Goal: Navigation & Orientation: Find specific page/section

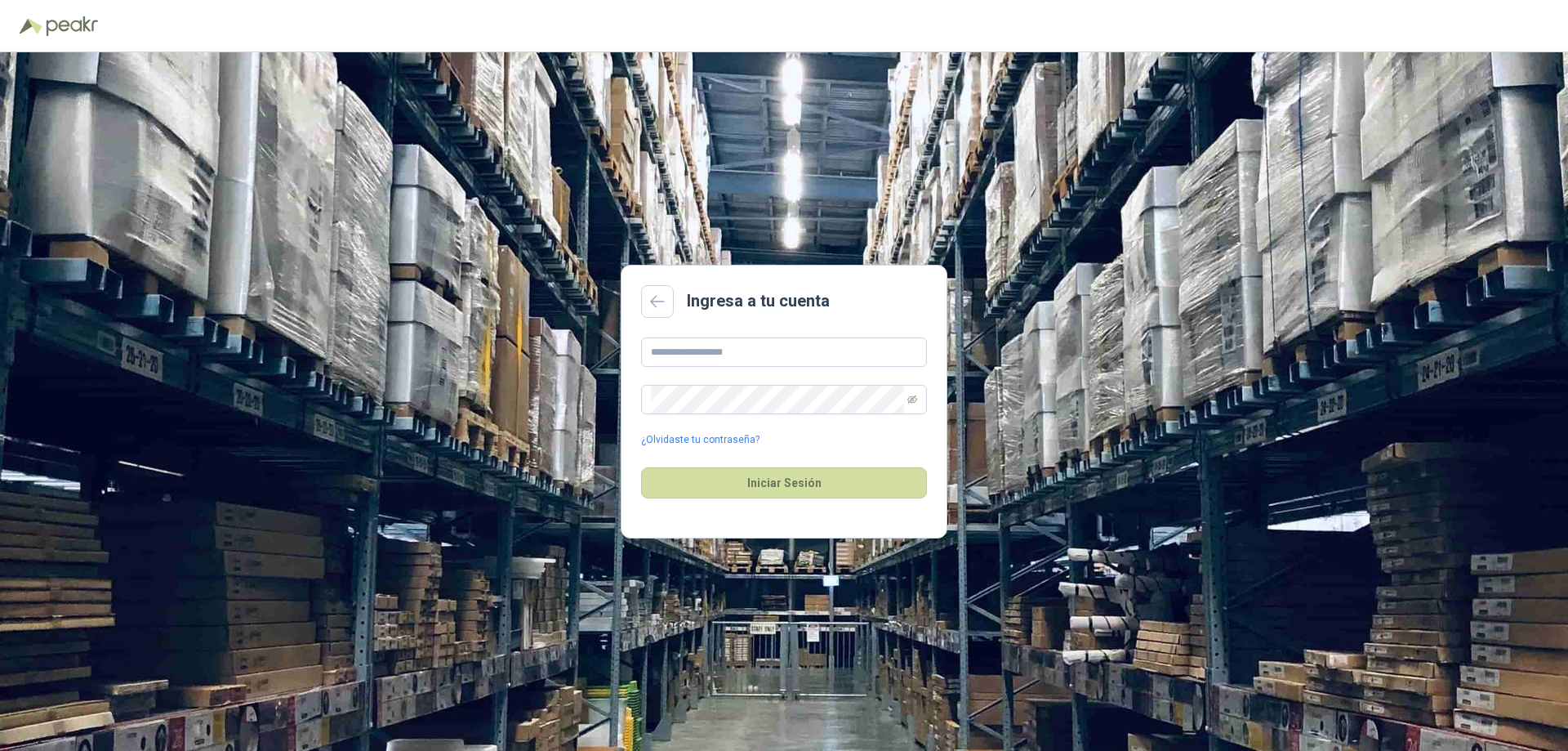
type input "**********"
click at [641, 467] on button "Iniciar Sesión" at bounding box center [784, 482] width 286 height 31
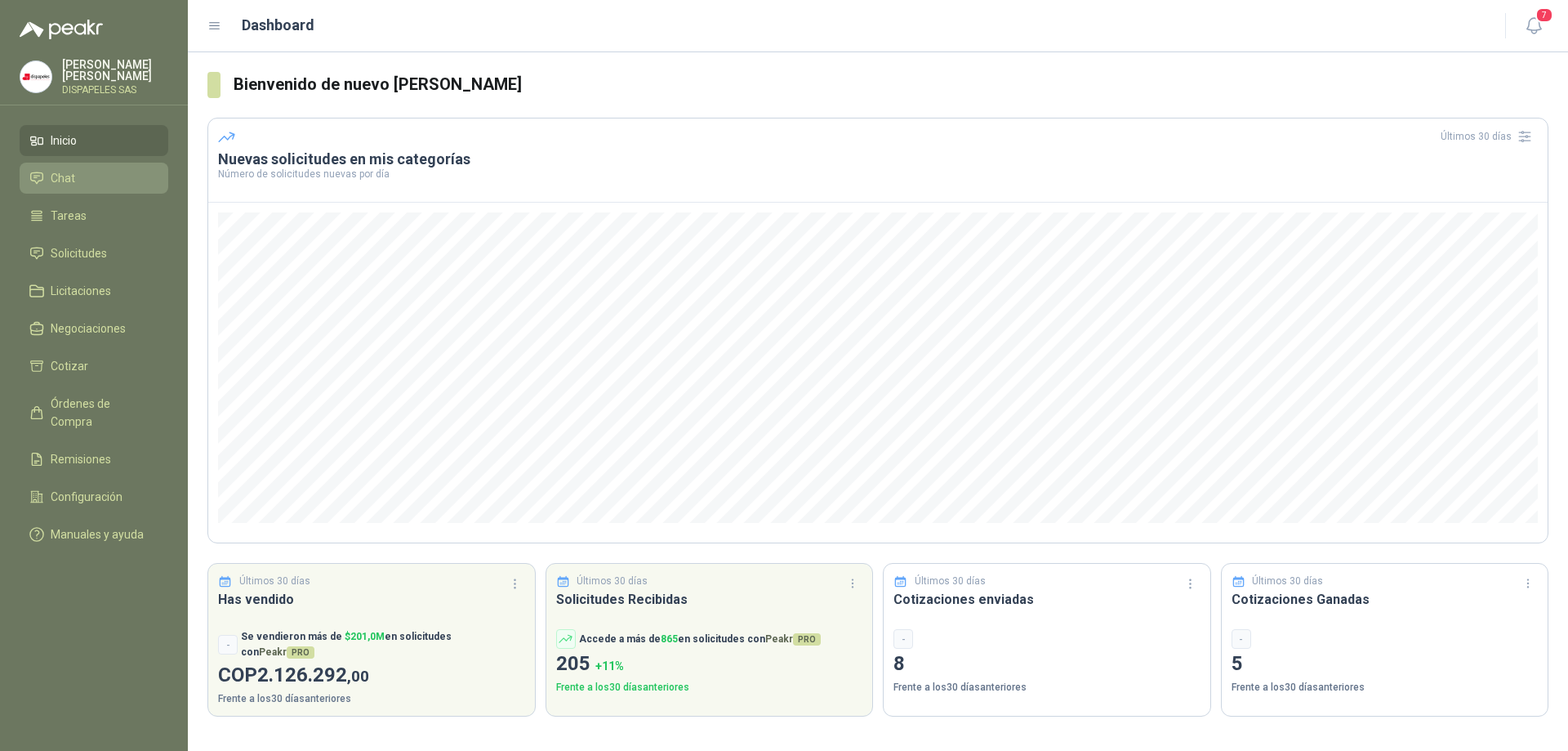
click at [69, 176] on span "Chat" at bounding box center [62, 178] width 25 height 18
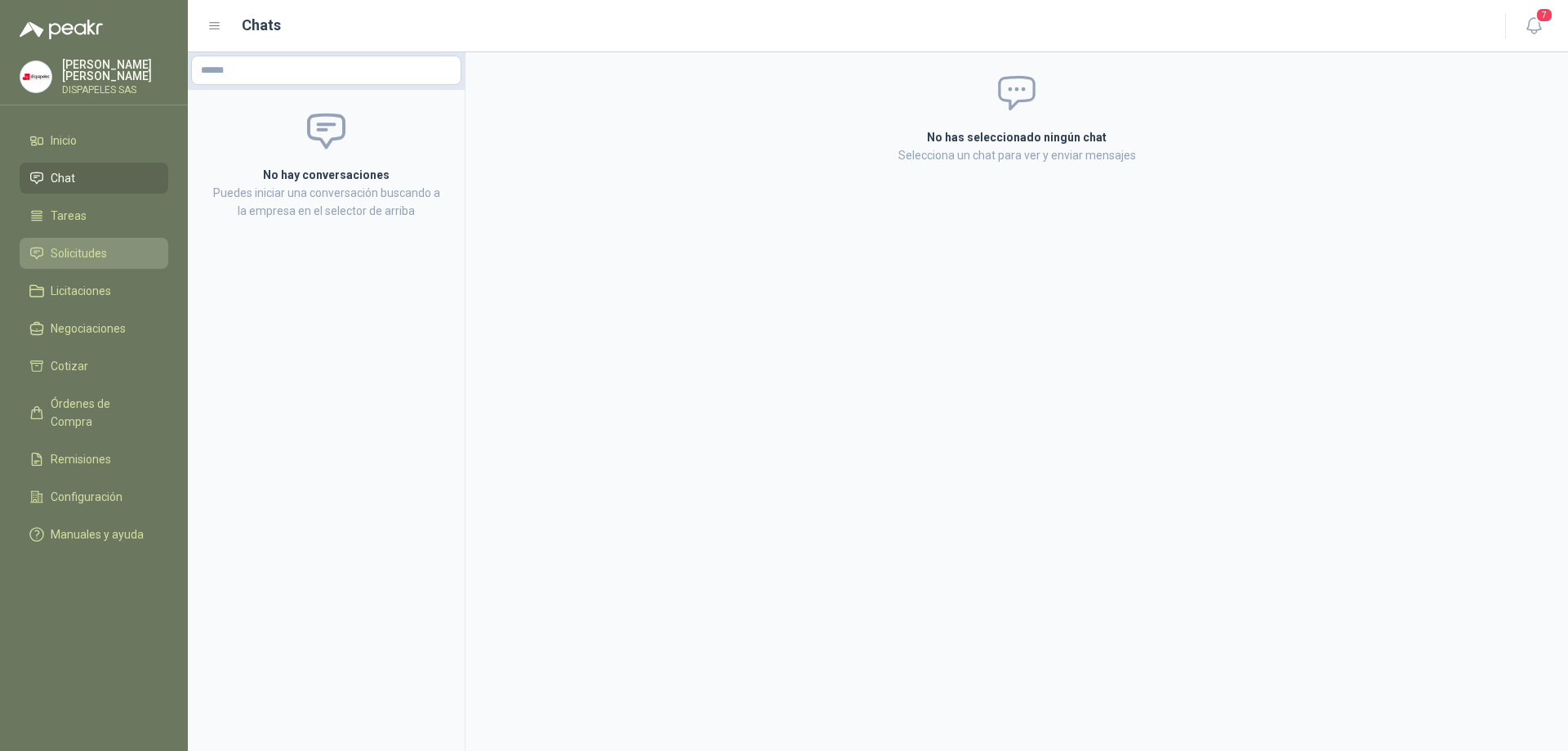
click at [77, 247] on span "Solicitudes" at bounding box center [78, 253] width 56 height 18
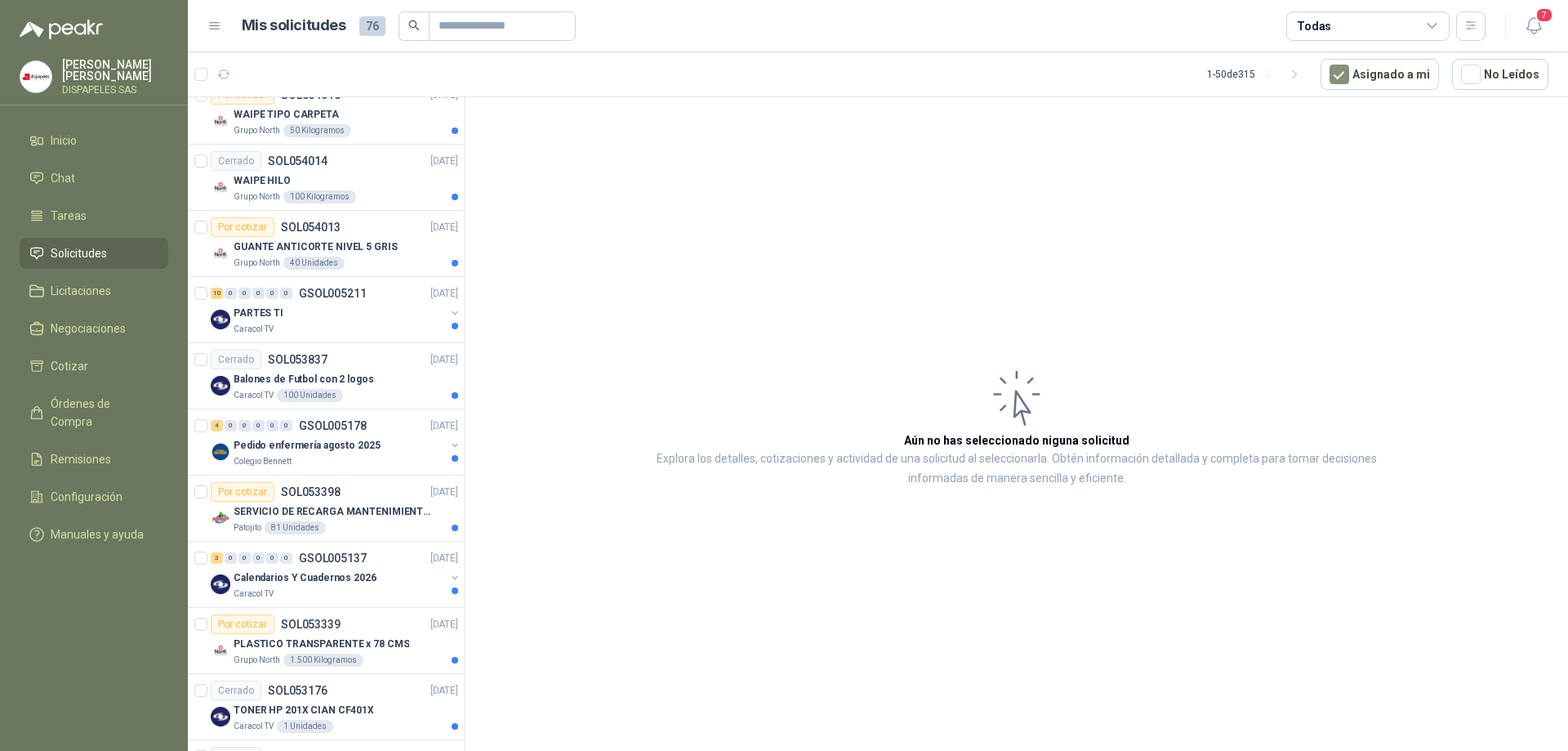
scroll to position [898, 0]
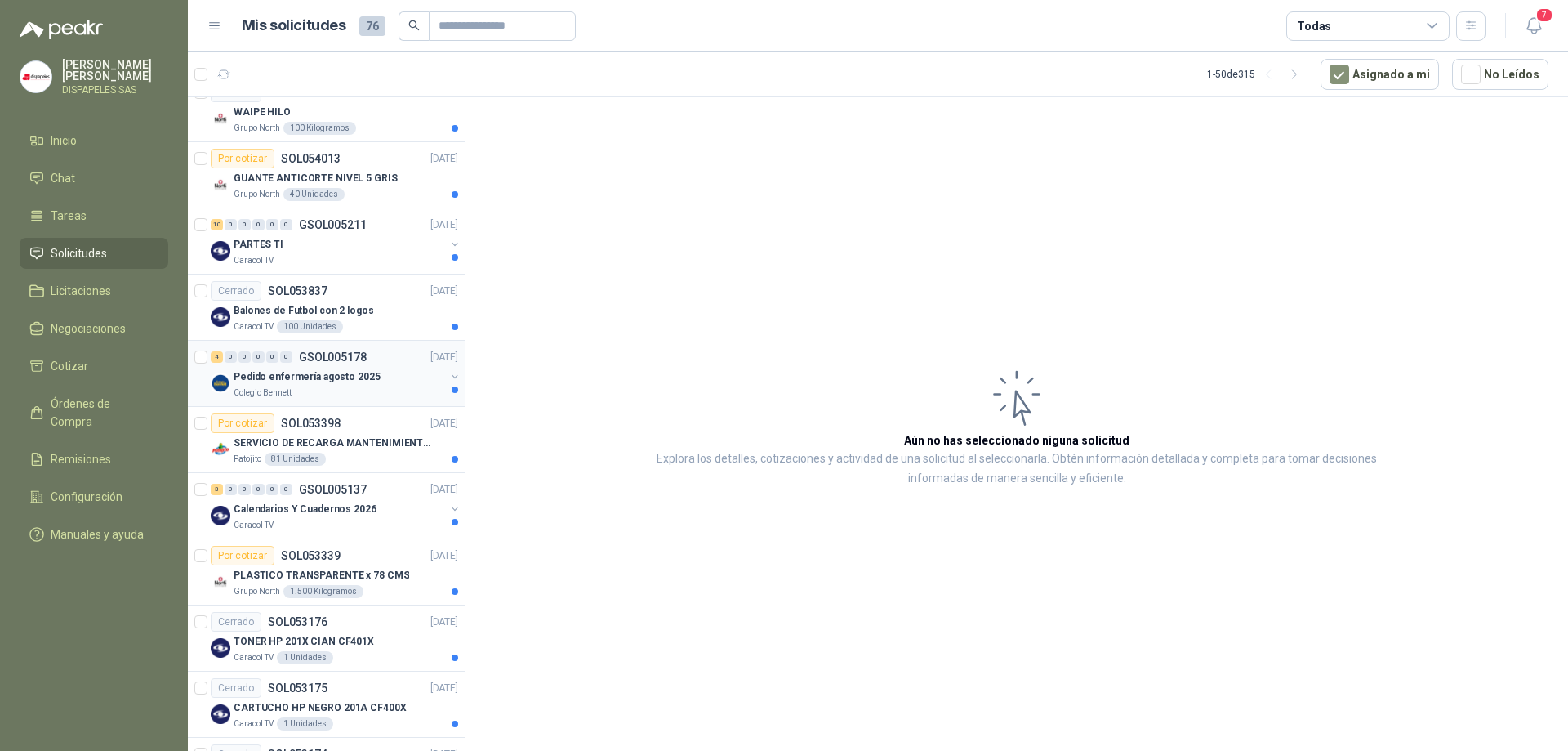
click at [270, 370] on p "Pedido enfermería agosto 2025" at bounding box center [307, 377] width 147 height 16
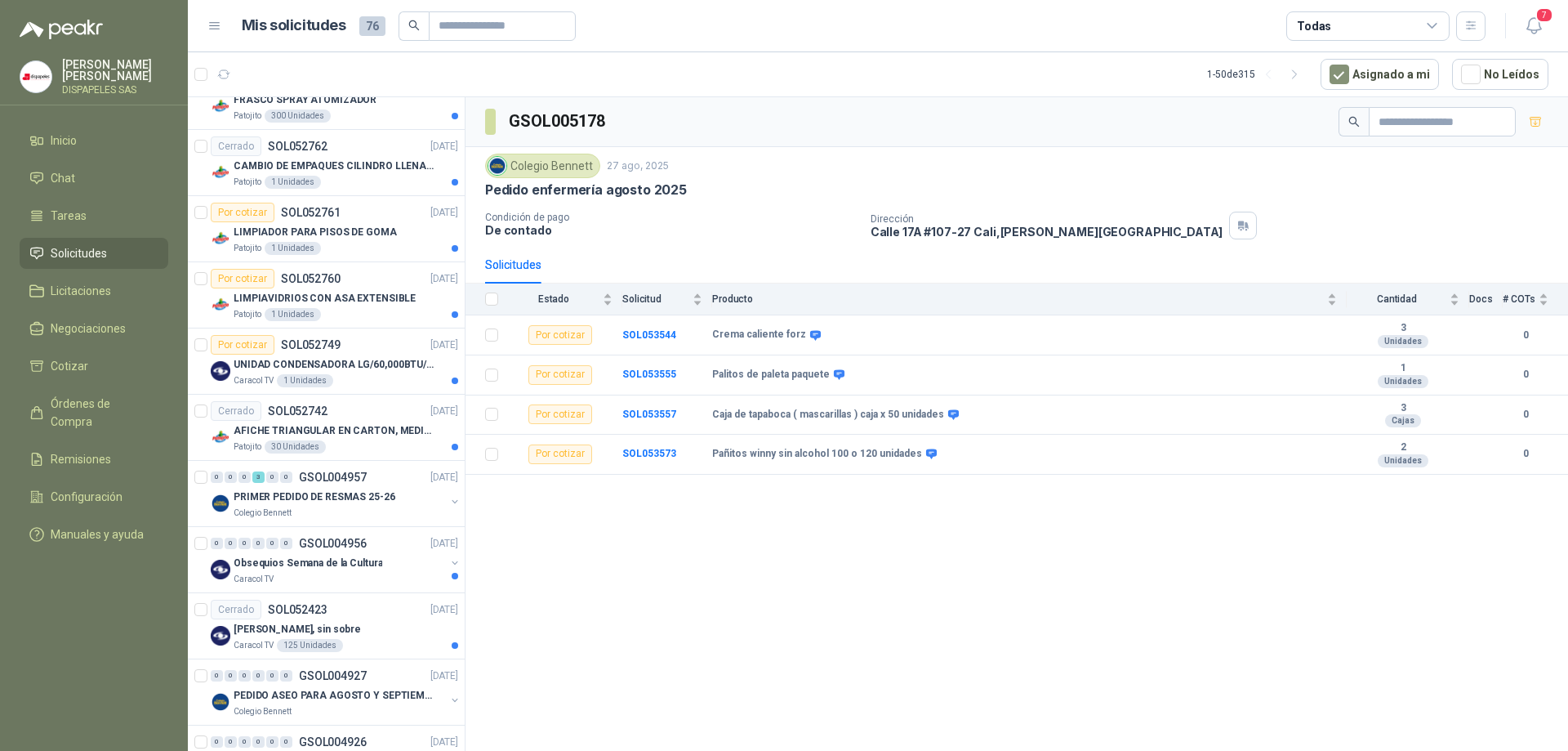
scroll to position [2124, 0]
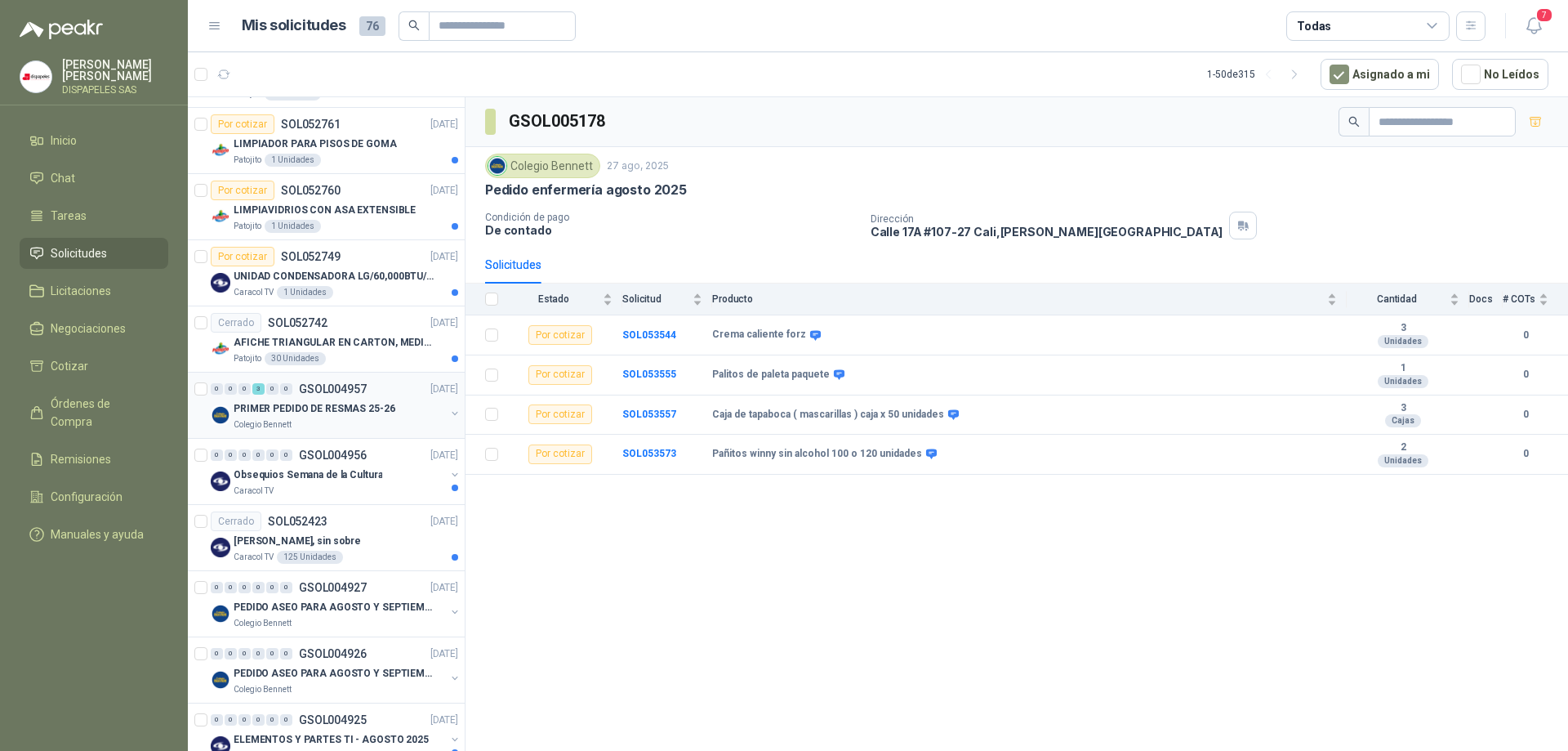
click at [293, 416] on p "PRIMER PEDIDO DE RESMAS 25-26" at bounding box center [314, 409] width 161 height 16
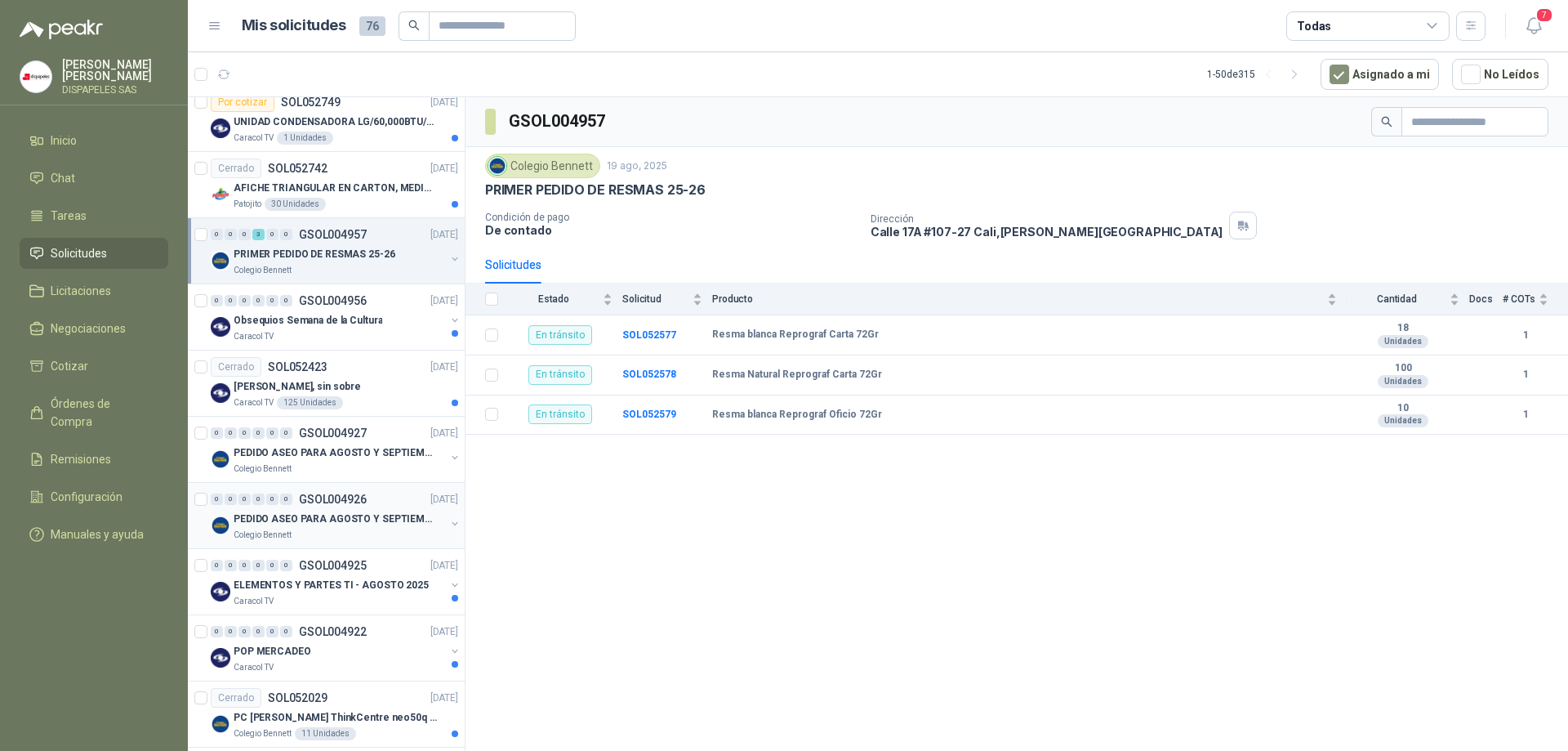
scroll to position [2288, 0]
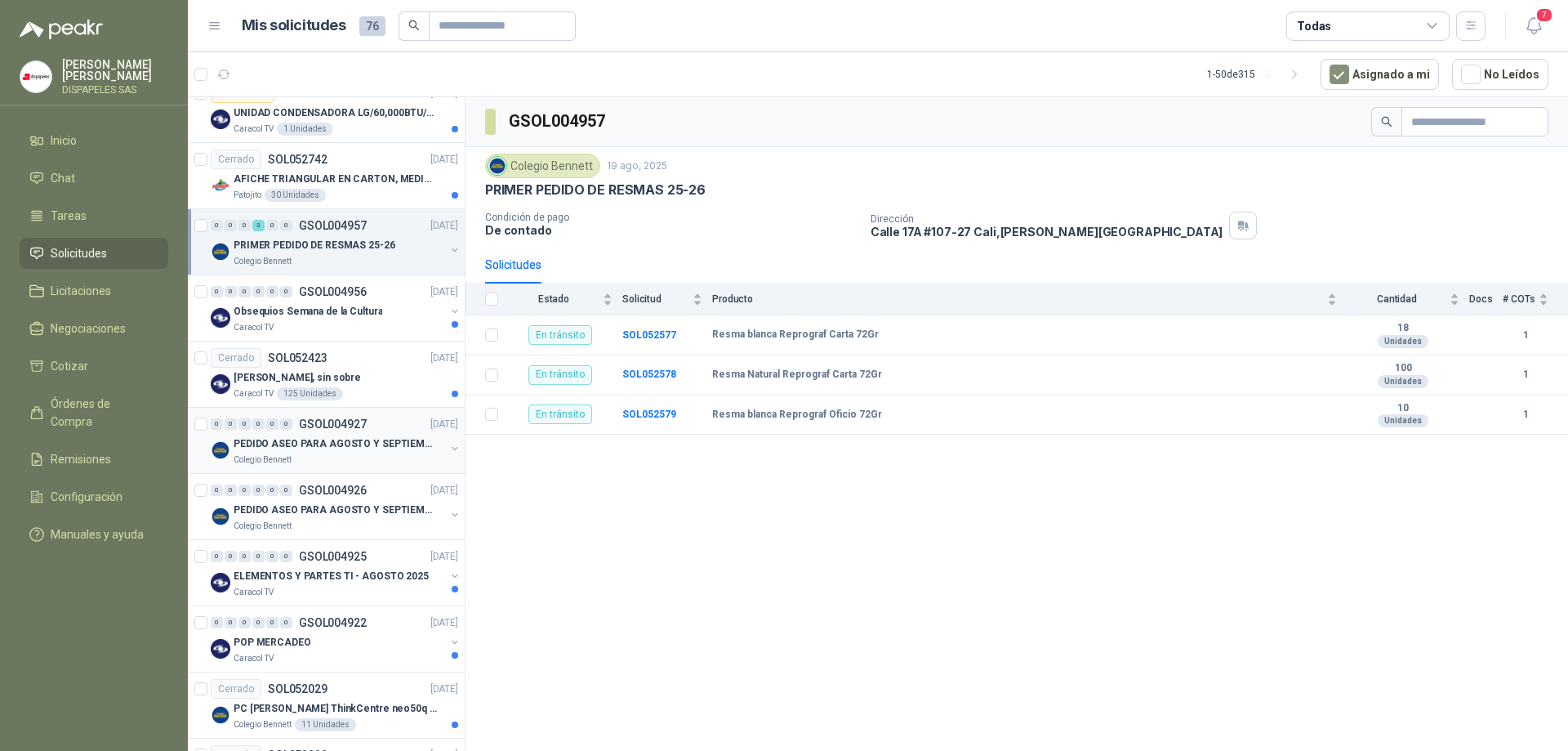
click at [302, 451] on p "PEDIDO ASEO PARA AGOSTO Y SEPTIEMBRE 2" at bounding box center [335, 444] width 204 height 16
